Goal: Check status: Check status

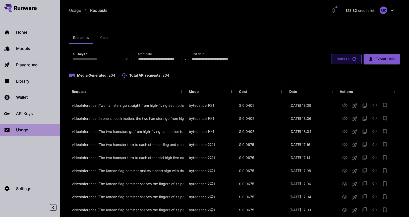
click at [340, 59] on button "Refresh" at bounding box center [346, 59] width 30 height 10
click at [349, 54] on button "Refresh" at bounding box center [346, 59] width 30 height 10
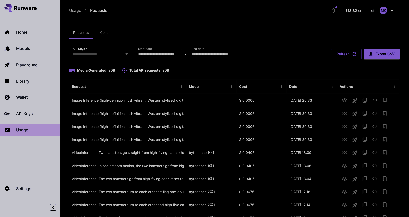
scroll to position [7, 0]
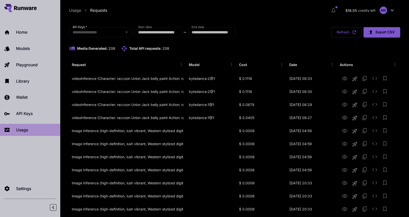
scroll to position [28, 0]
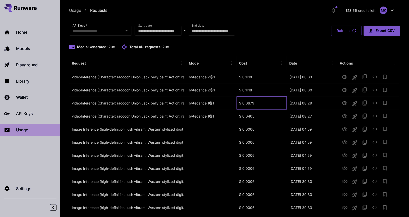
click at [244, 102] on div "$ 0.0679" at bounding box center [262, 102] width 50 height 13
drag, startPoint x: 244, startPoint y: 102, endPoint x: 253, endPoint y: 103, distance: 8.9
click at [253, 103] on div "$ 0.0679" at bounding box center [262, 102] width 50 height 13
click at [265, 118] on div "$ 0.0405" at bounding box center [262, 115] width 50 height 13
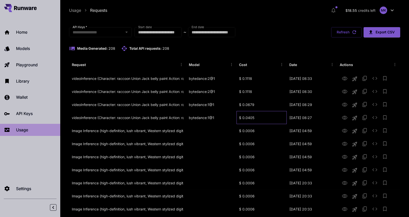
scroll to position [0, 0]
